Goal: Book appointment/travel/reservation

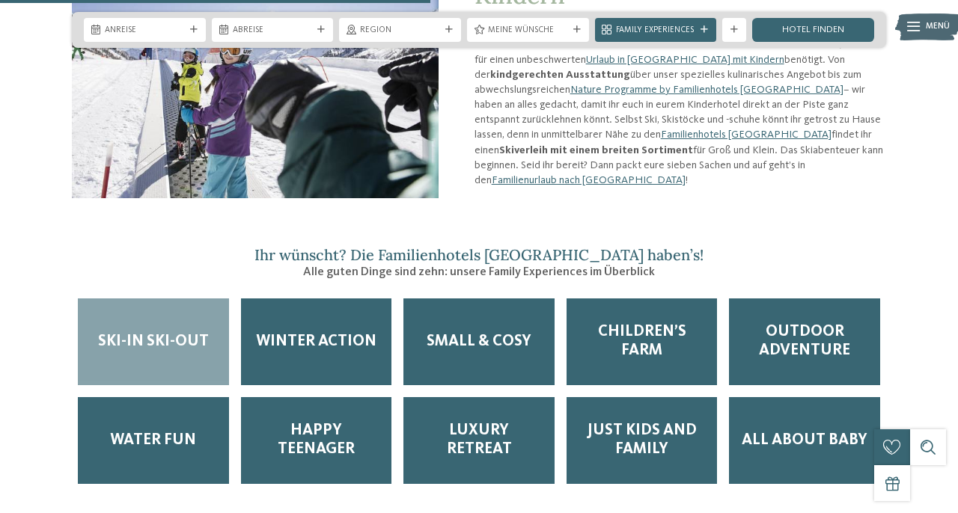
scroll to position [1459, 0]
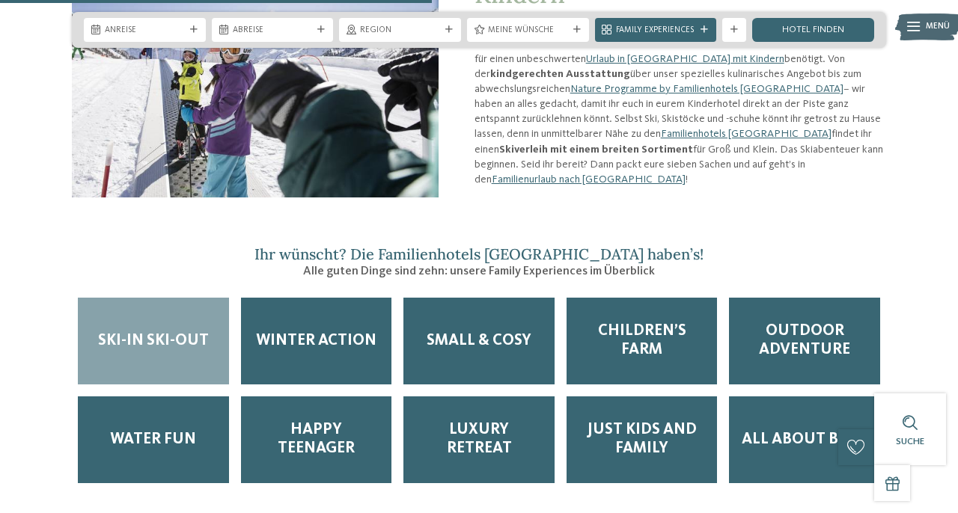
click at [129, 298] on div "Ski-in Ski-out" at bounding box center [153, 341] width 151 height 87
click at [137, 332] on span "Ski-in Ski-out" at bounding box center [153, 341] width 111 height 19
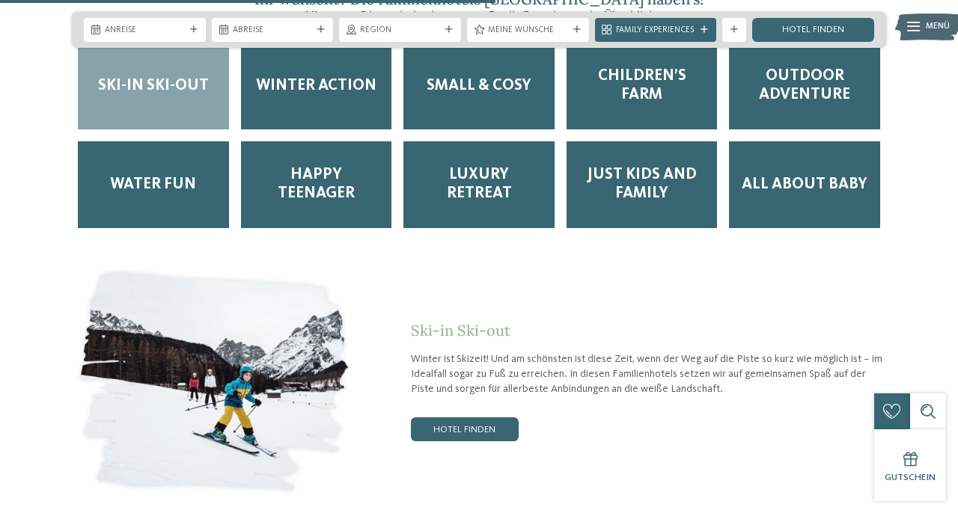
scroll to position [1766, 0]
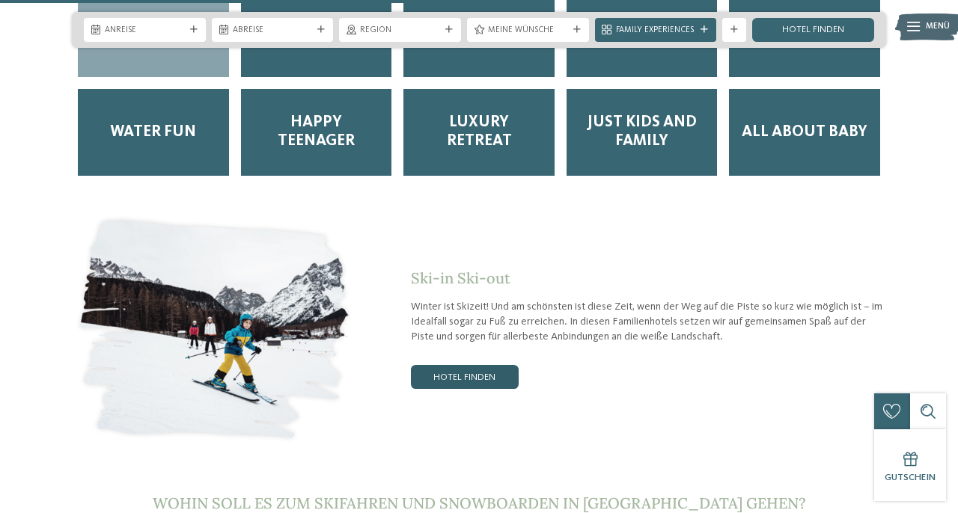
click at [446, 365] on link "Hotel finden" at bounding box center [465, 377] width 108 height 24
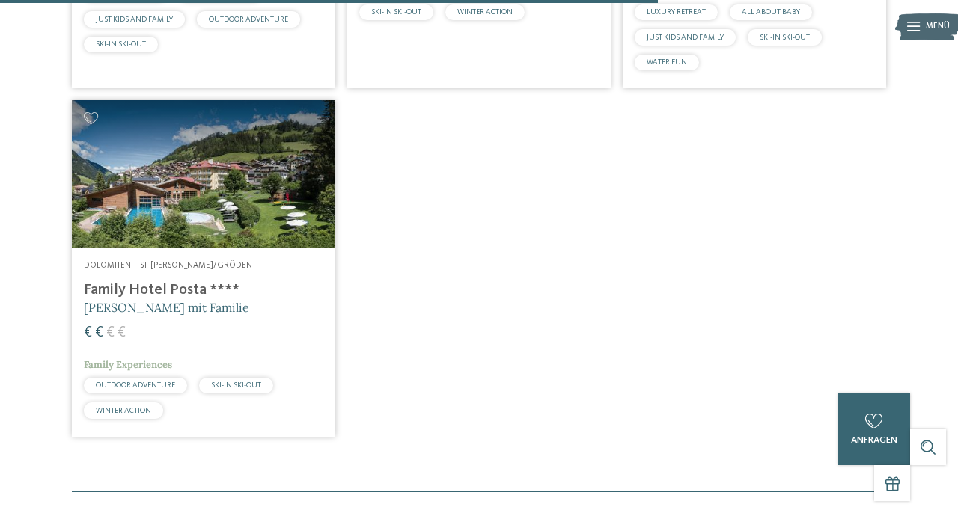
scroll to position [1472, 0]
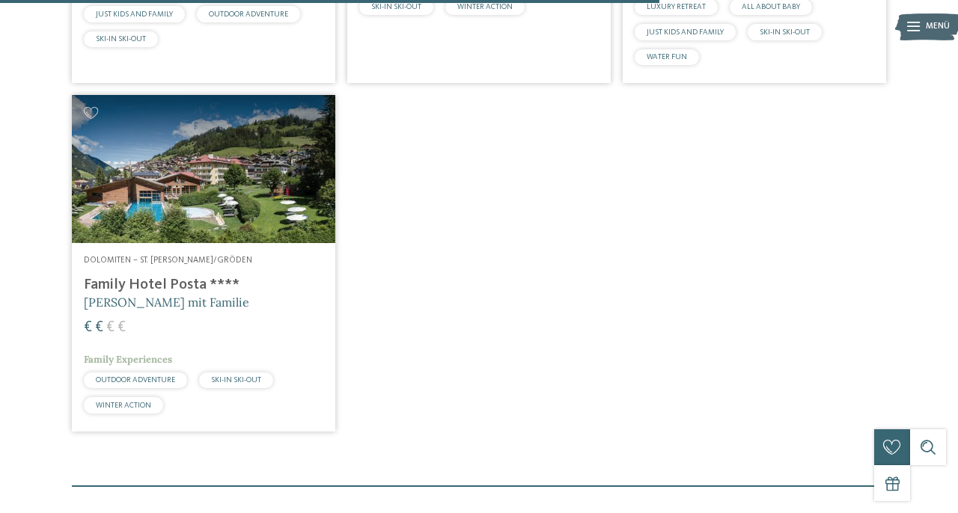
click at [183, 294] on h4 "Family Hotel Posta ****" at bounding box center [203, 285] width 239 height 18
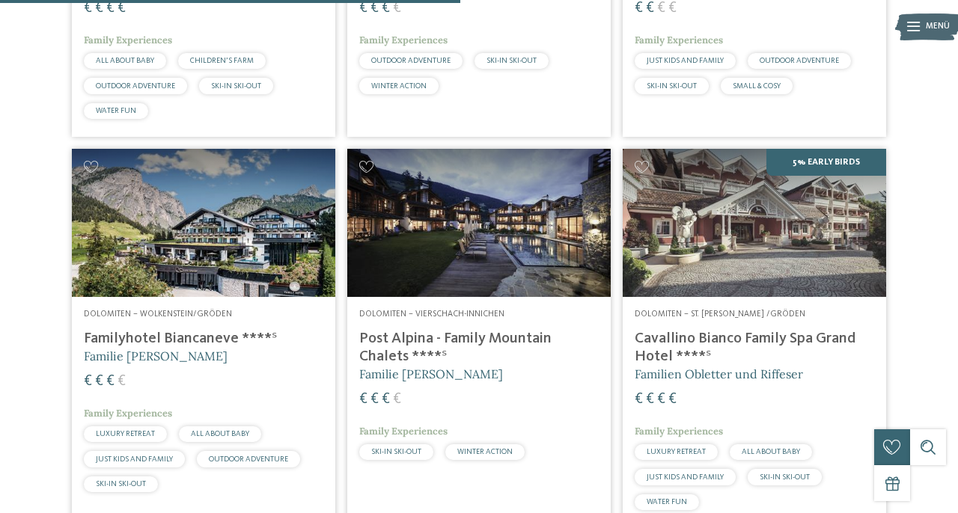
scroll to position [1026, 0]
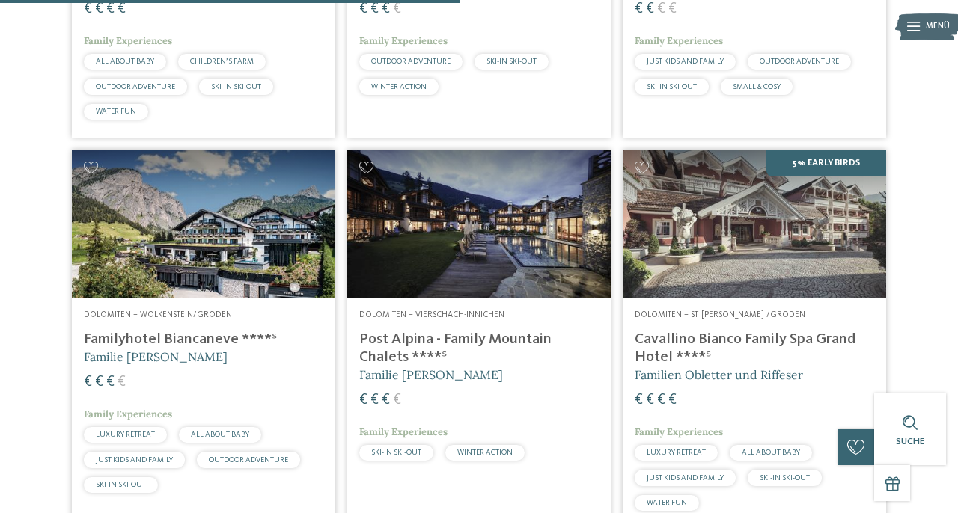
click at [468, 364] on h4 "Post Alpina - Family Mountain Chalets ****ˢ" at bounding box center [478, 349] width 239 height 36
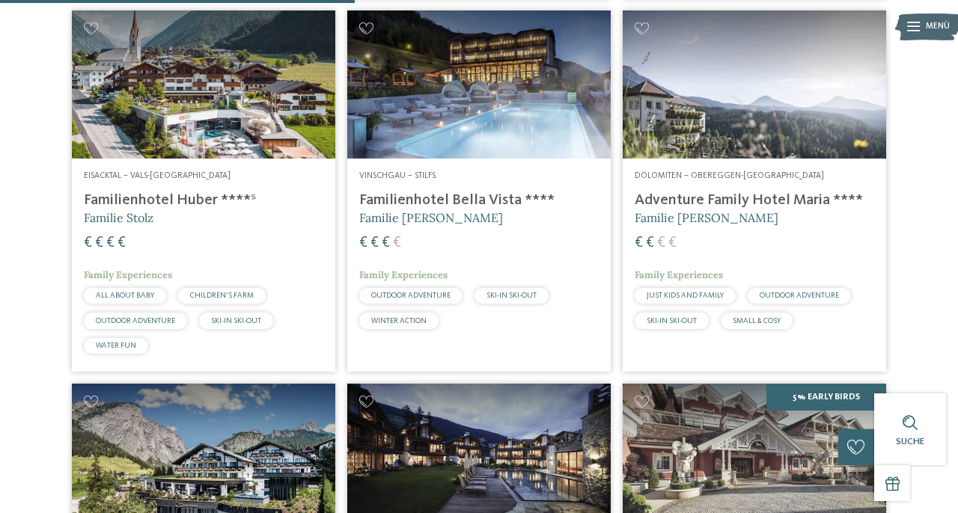
scroll to position [798, 0]
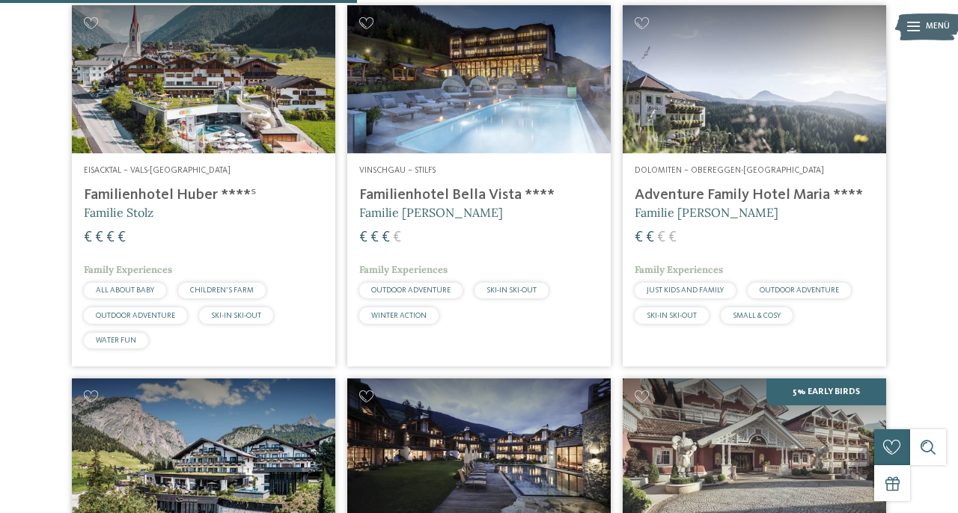
click at [701, 204] on h4 "Adventure Family Hotel Maria ****" at bounding box center [753, 195] width 239 height 18
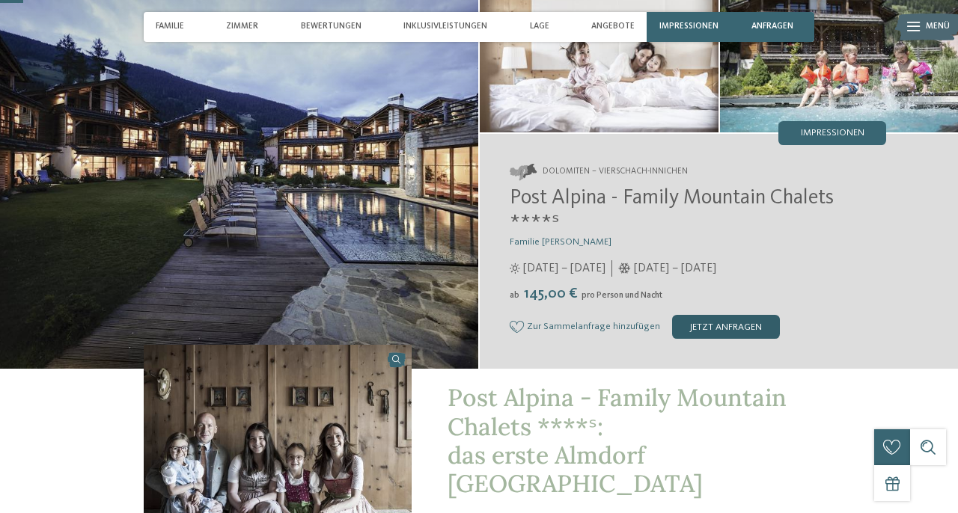
click at [720, 327] on div "jetzt anfragen" at bounding box center [726, 327] width 108 height 24
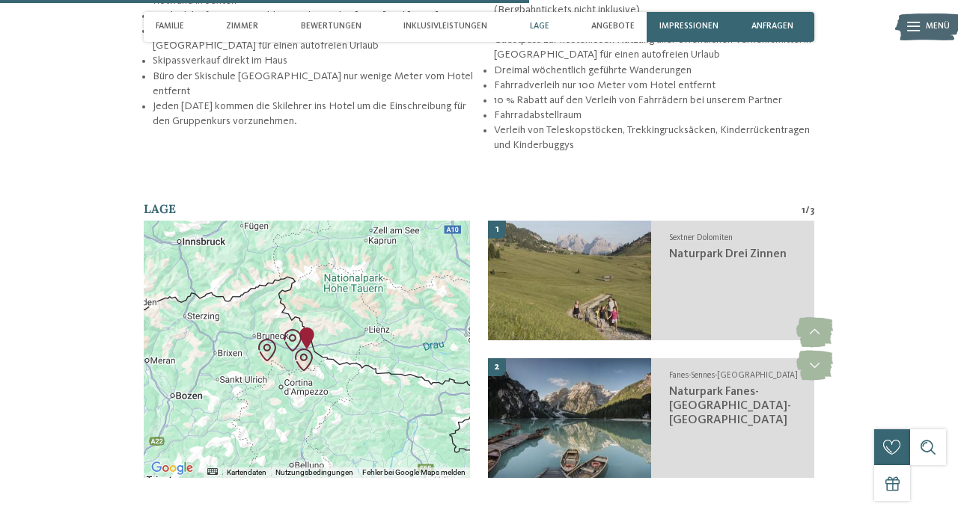
scroll to position [2185, 0]
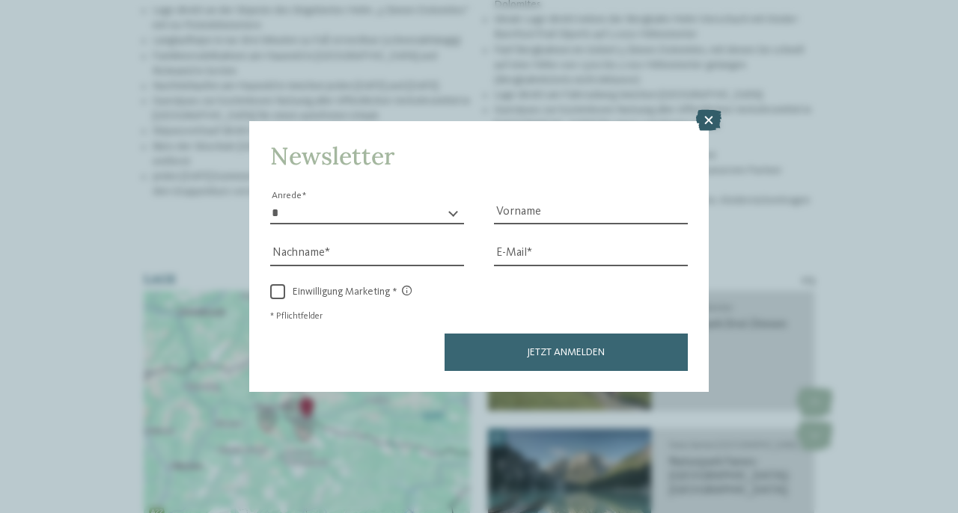
click at [714, 121] on icon at bounding box center [708, 120] width 25 height 21
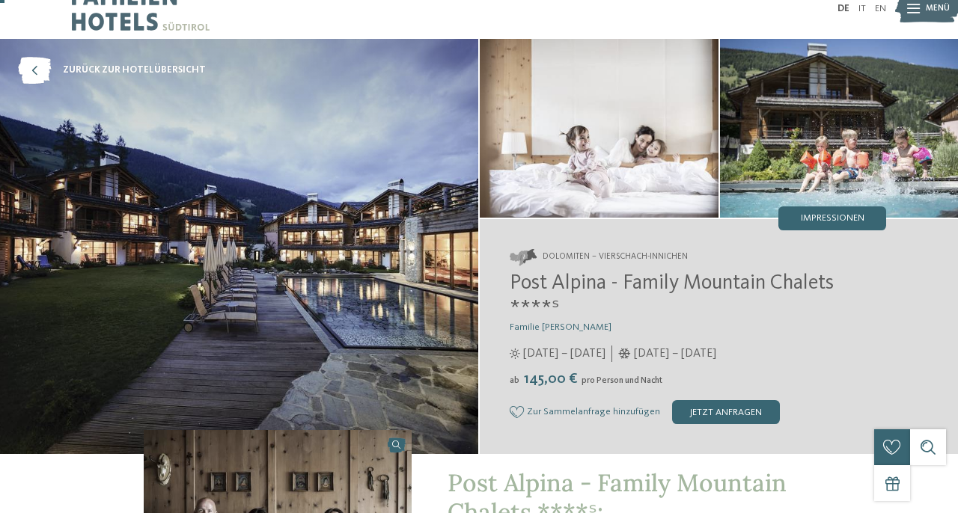
scroll to position [0, 0]
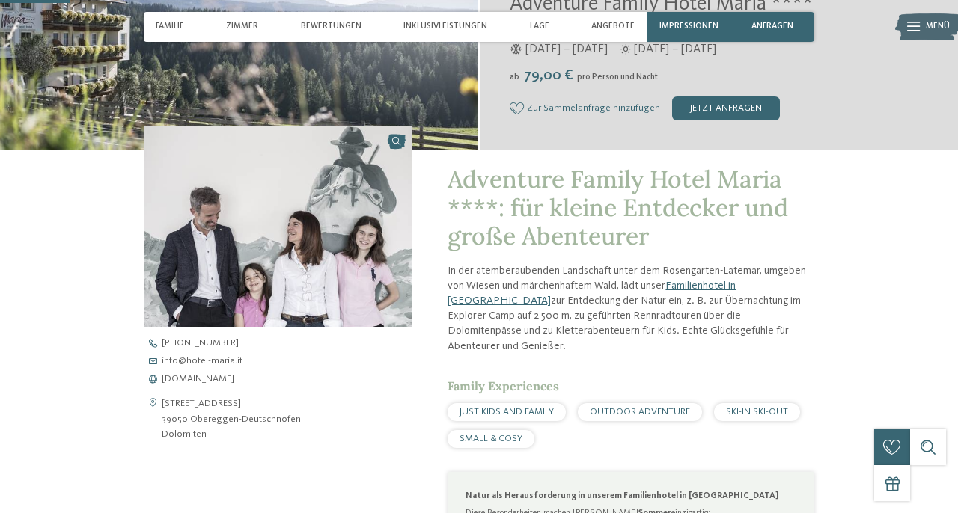
scroll to position [302, 0]
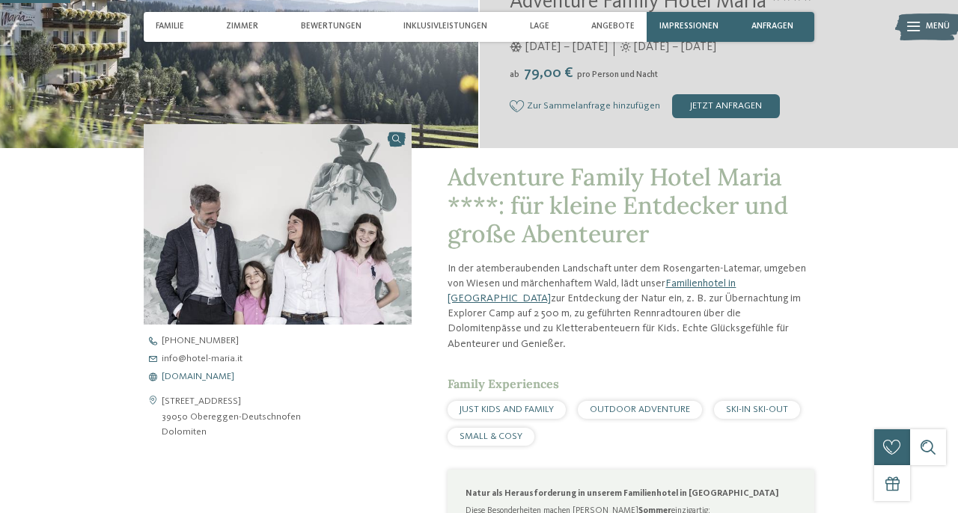
click at [224, 378] on span "[DOMAIN_NAME]" at bounding box center [198, 378] width 73 height 10
